Goal: Find specific page/section: Find specific page/section

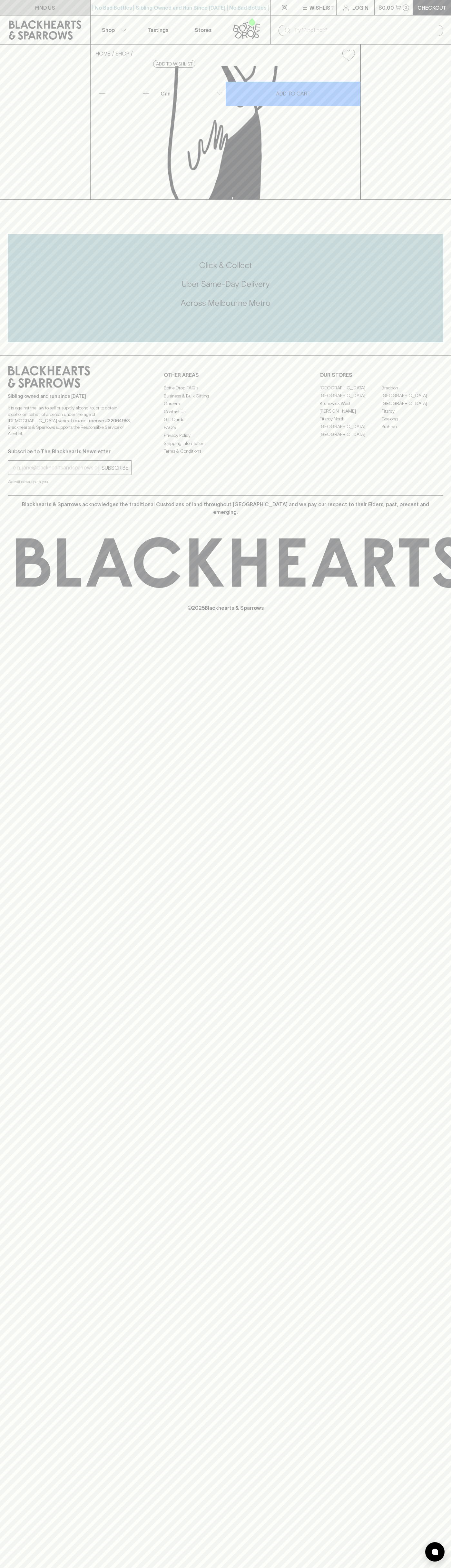
click at [28, 13] on link "FIND US" at bounding box center [45, 7] width 90 height 15
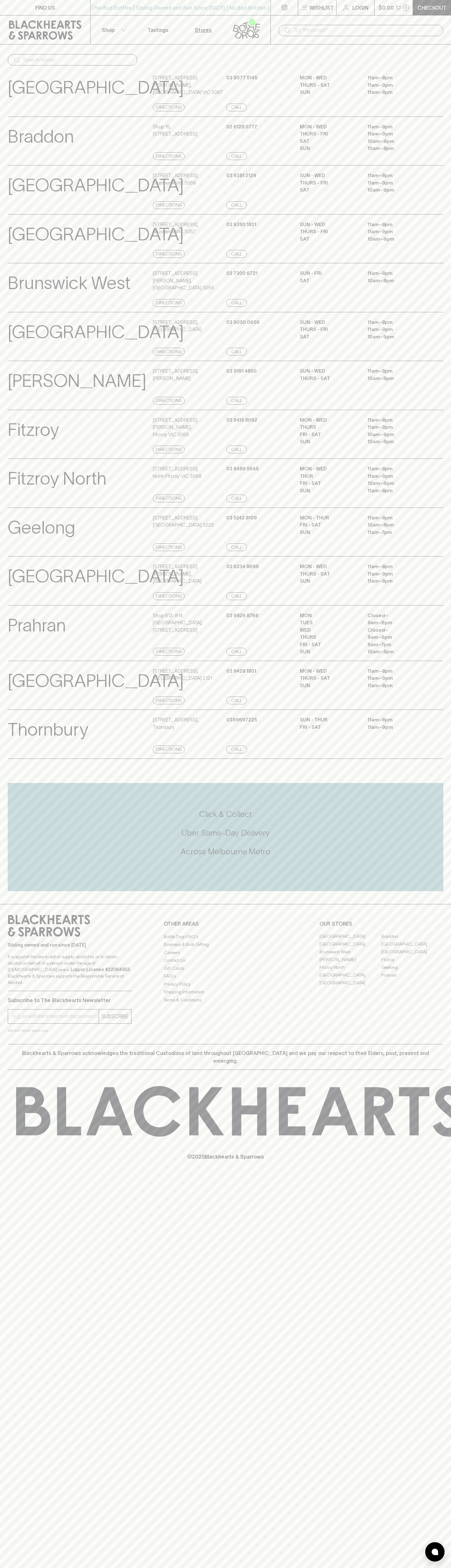
click at [101, 1568] on html "FIND US | No Bad Bottles | Sibling Owned and Run Since 2006 | No Bad Bottles | …" at bounding box center [226, 784] width 451 height 1568
click at [24, 1481] on div "FIND US | No Bad Bottles | Sibling Owned and Run Since 2006 | No Bad Bottles | …" at bounding box center [226, 784] width 451 height 1568
